Goal: Task Accomplishment & Management: Use online tool/utility

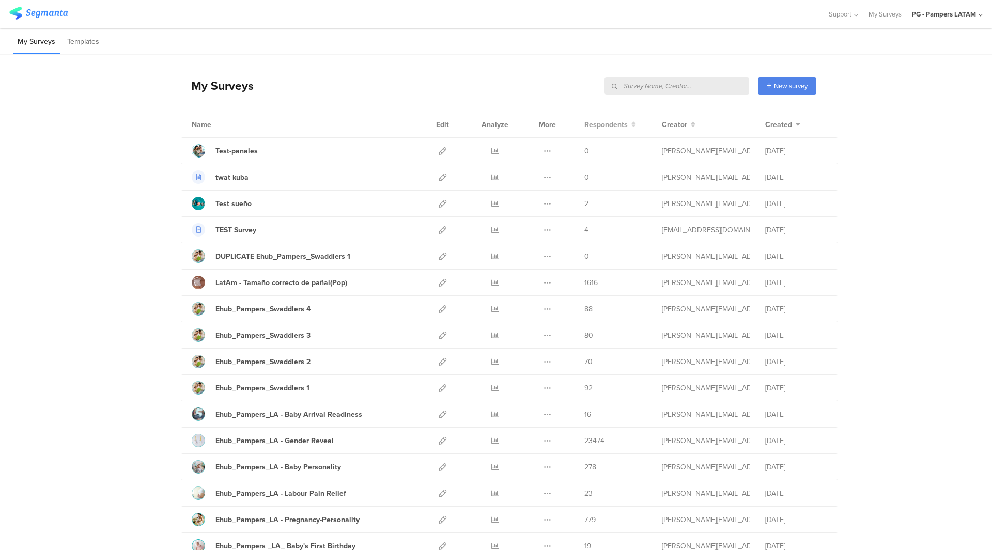
click at [621, 127] on span "Respondents" at bounding box center [605, 124] width 43 height 11
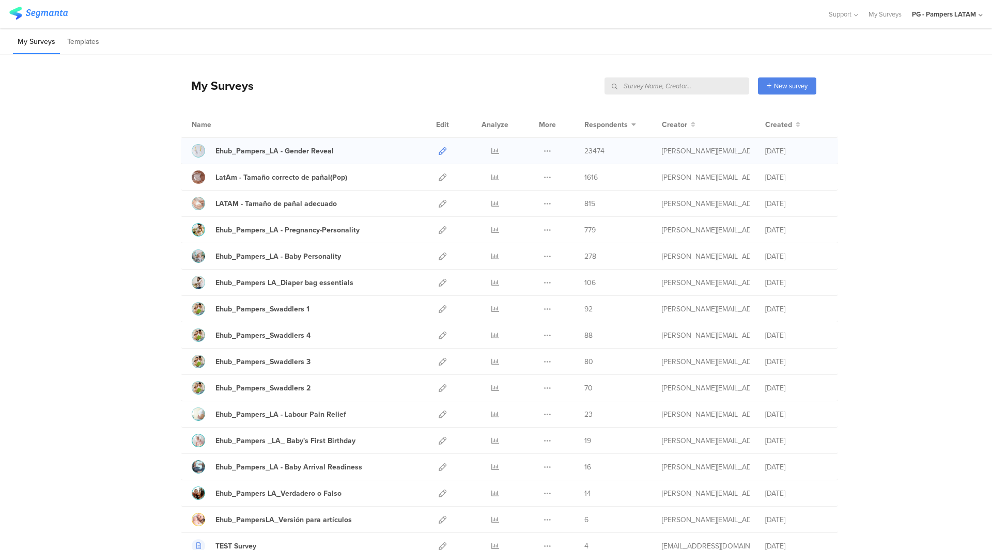
click at [439, 150] on icon at bounding box center [443, 151] width 8 height 8
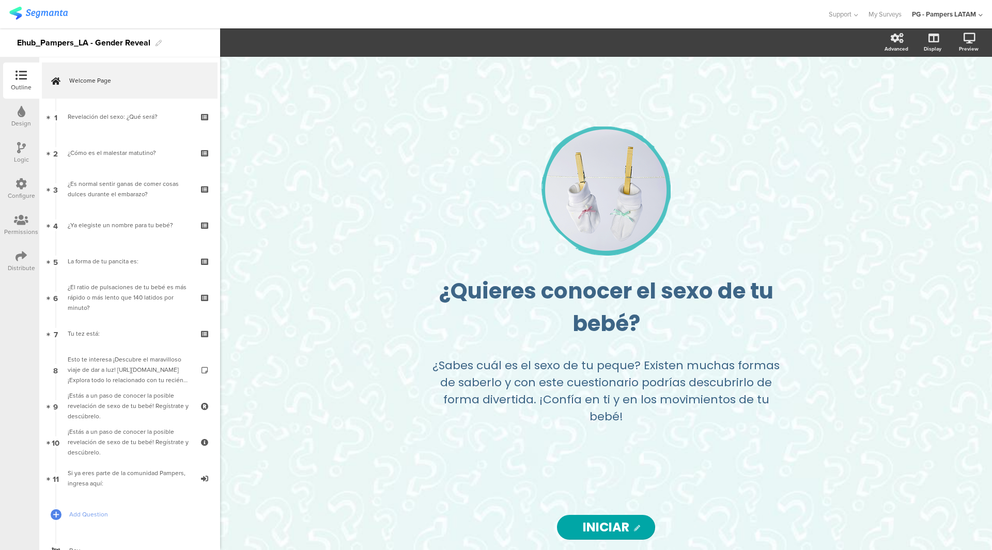
click at [20, 123] on div "Design" at bounding box center [21, 123] width 20 height 9
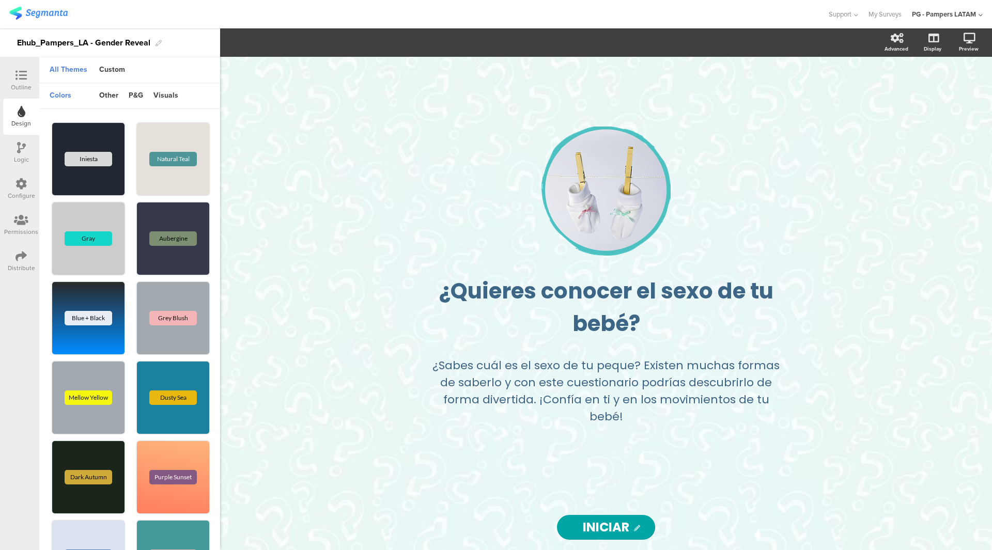
click at [20, 144] on icon at bounding box center [21, 147] width 9 height 11
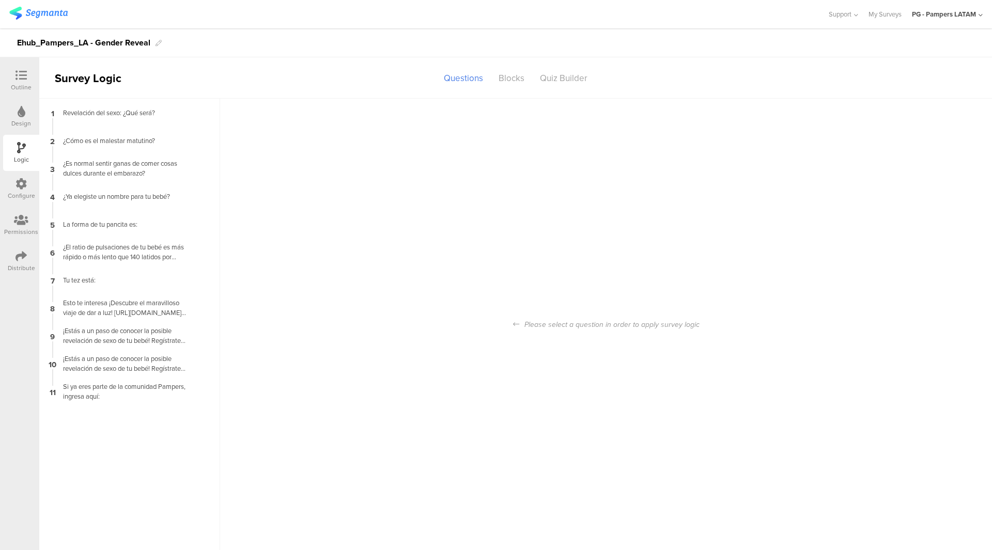
click at [27, 189] on div "Configure" at bounding box center [21, 189] width 36 height 36
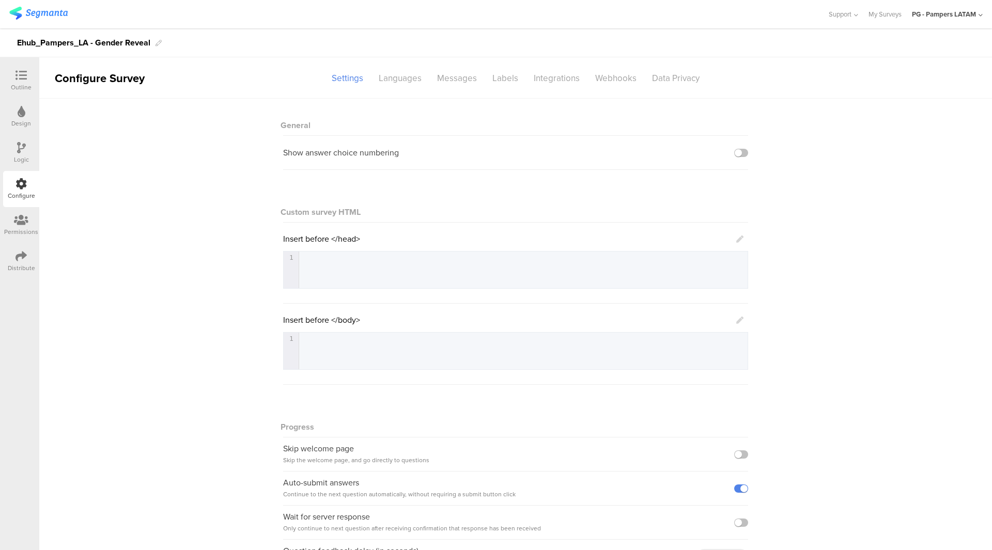
click at [26, 215] on icon at bounding box center [21, 219] width 14 height 11
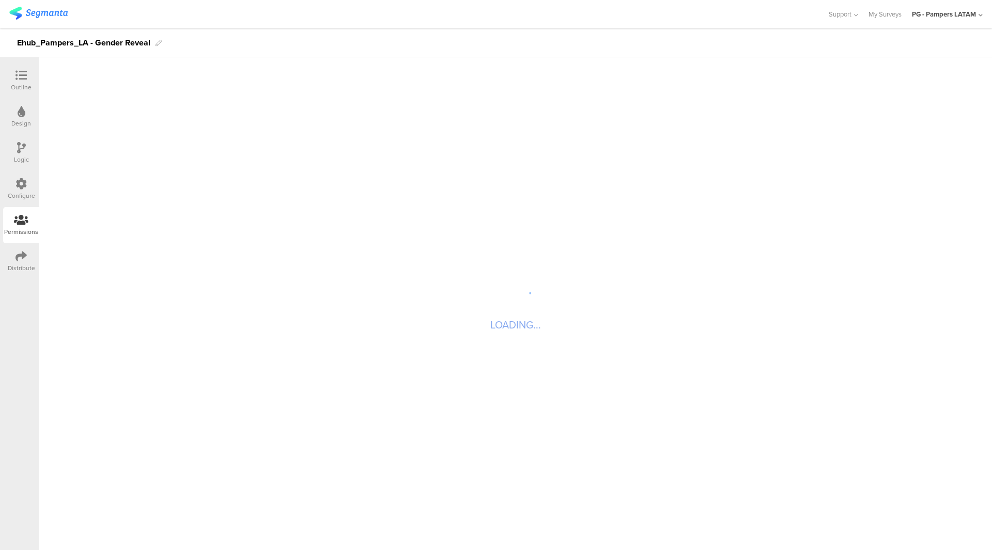
click at [26, 193] on div "Configure" at bounding box center [21, 195] width 27 height 9
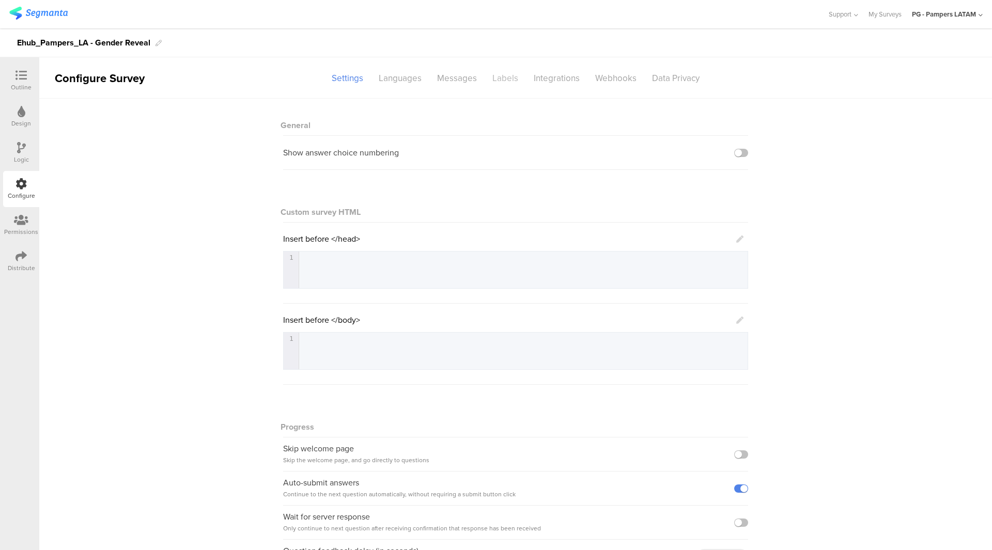
click at [509, 83] on div "Labels" at bounding box center [505, 78] width 41 height 18
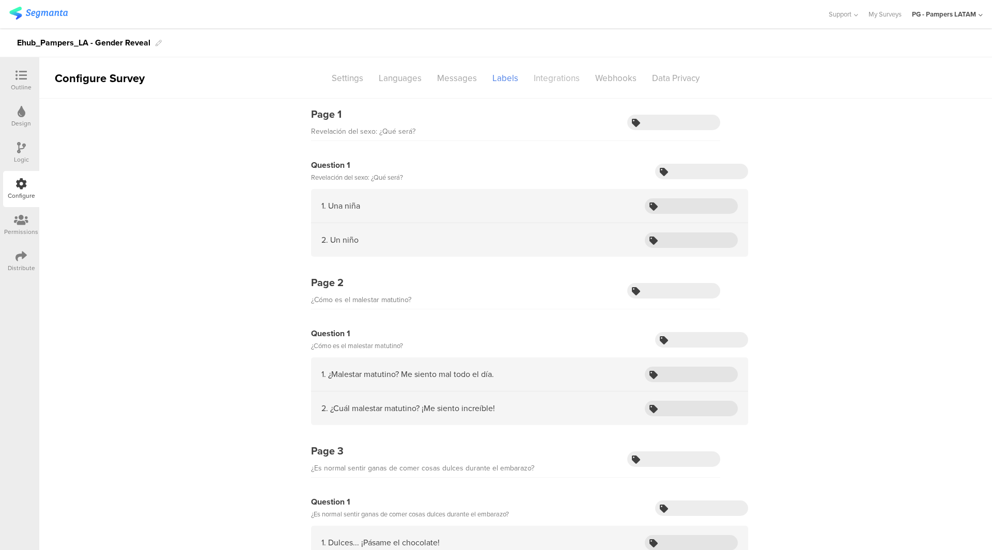
click at [528, 80] on div "Integrations" at bounding box center [556, 78] width 61 height 18
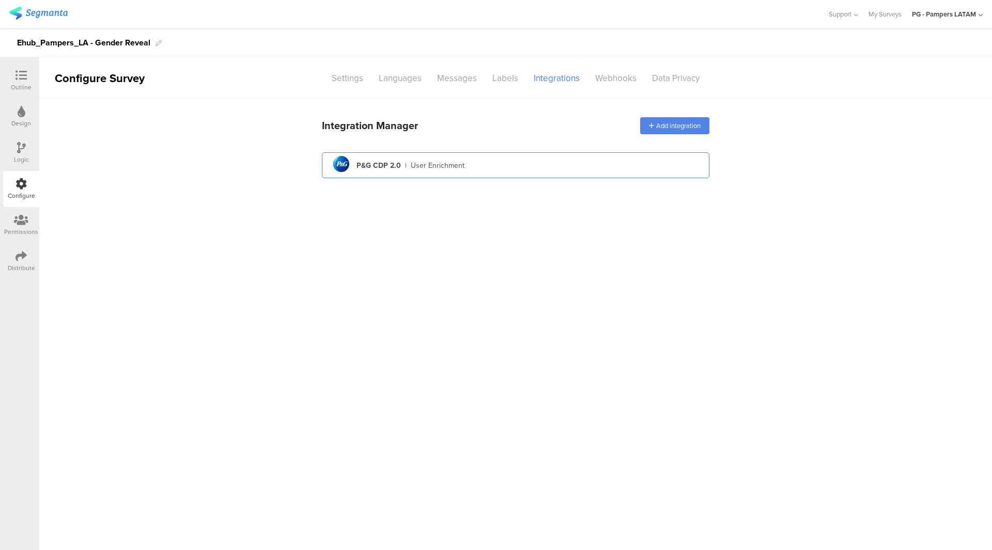
click at [535, 165] on div "pg logo P&G CDP 2.0 | User Enrichment" at bounding box center [515, 165] width 371 height 25
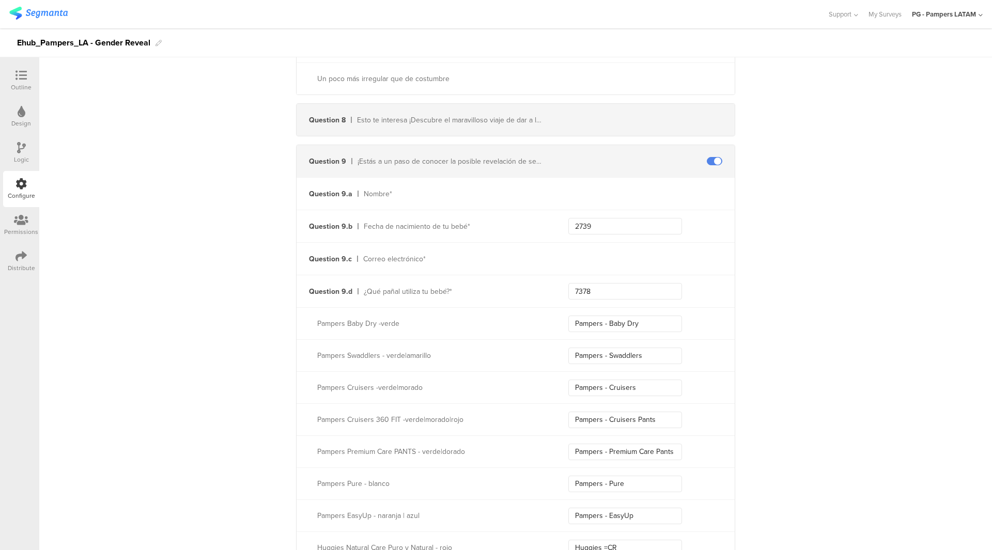
scroll to position [1188, 0]
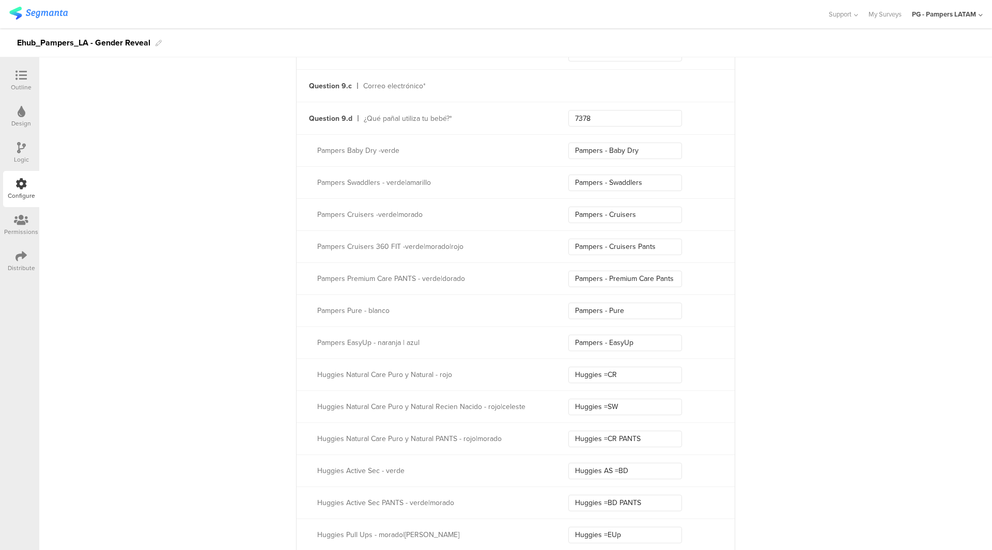
click at [30, 90] on div "Outline" at bounding box center [21, 87] width 21 height 9
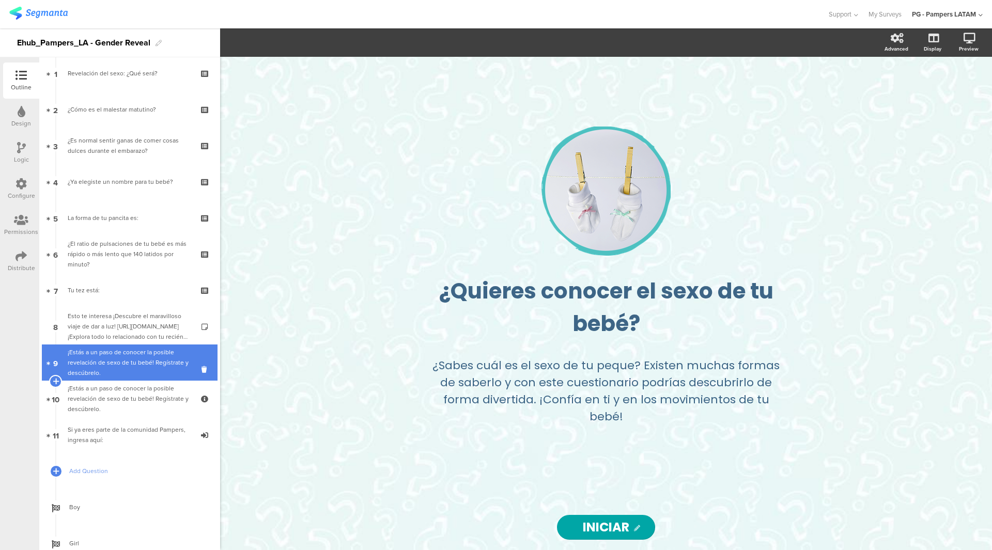
scroll to position [78, 0]
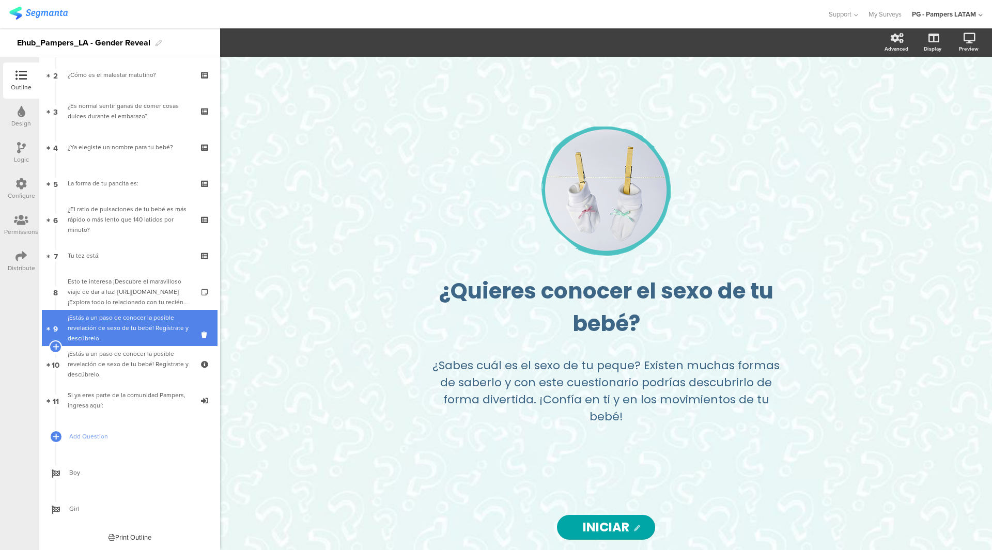
click at [130, 327] on div "¡Estás a un paso de conocer la posible revelación de sexo de tu bebé! Regístrat…" at bounding box center [129, 328] width 123 height 31
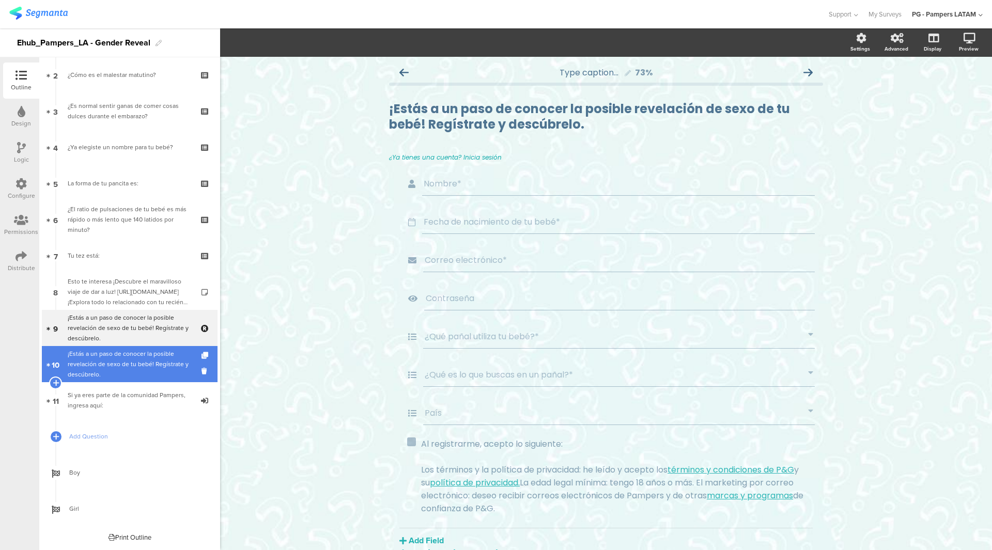
click at [131, 366] on div "¡Estás a un paso de conocer la posible revelación de sexo de tu bebé! Regístrat…" at bounding box center [129, 364] width 123 height 31
